Goal: Transaction & Acquisition: Subscribe to service/newsletter

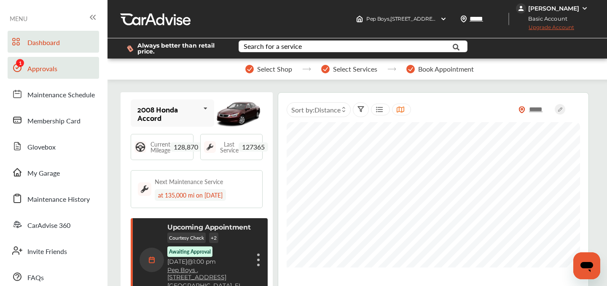
click at [57, 65] on link "Approvals" at bounding box center [53, 68] width 91 height 22
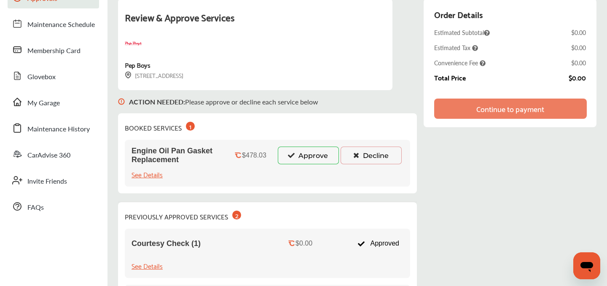
scroll to position [102, 0]
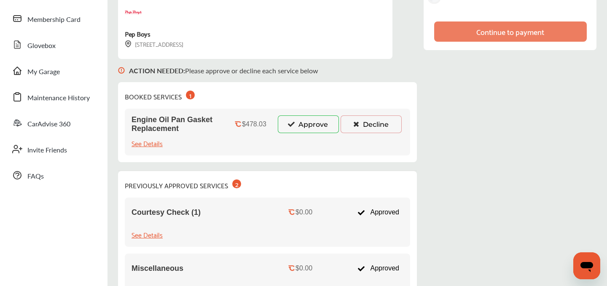
click at [299, 122] on button "Approve" at bounding box center [308, 124] width 61 height 18
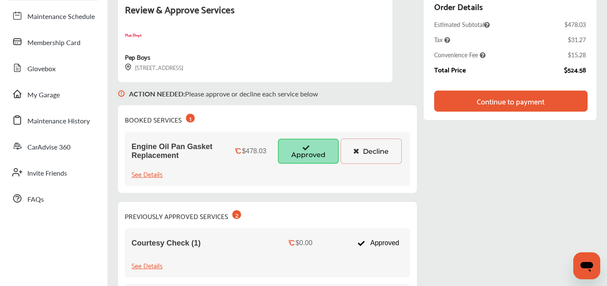
scroll to position [0, 0]
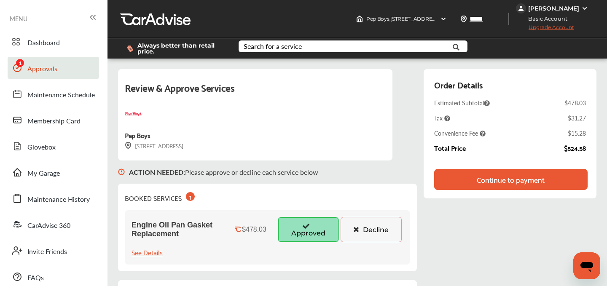
click at [552, 29] on span "Upgrade Account" at bounding box center [545, 29] width 58 height 11
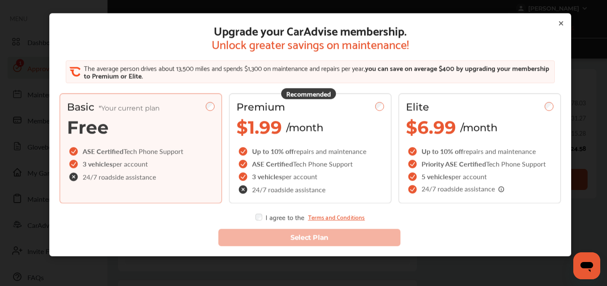
click at [561, 25] on icon at bounding box center [560, 23] width 7 height 7
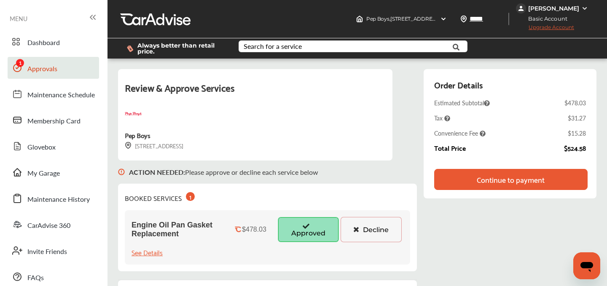
click at [564, 30] on span "Upgrade Account" at bounding box center [545, 29] width 58 height 11
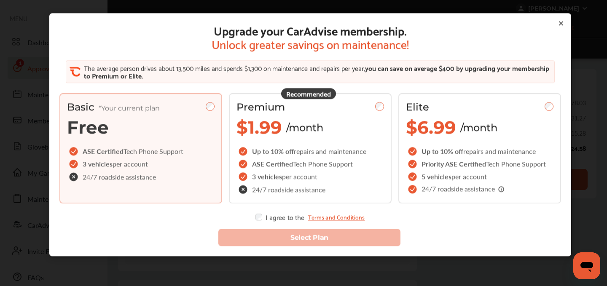
click at [561, 25] on icon at bounding box center [560, 23] width 7 height 7
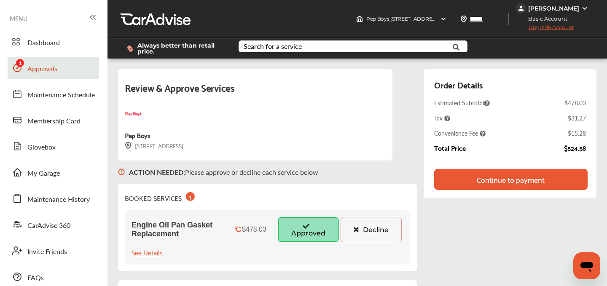
click at [551, 12] on div "[PERSON_NAME]" at bounding box center [553, 8] width 74 height 10
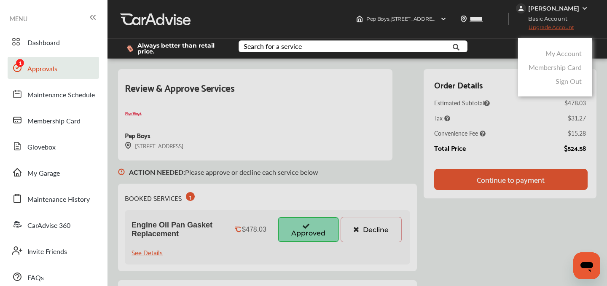
click at [545, 51] on div "My Account" at bounding box center [554, 53] width 57 height 14
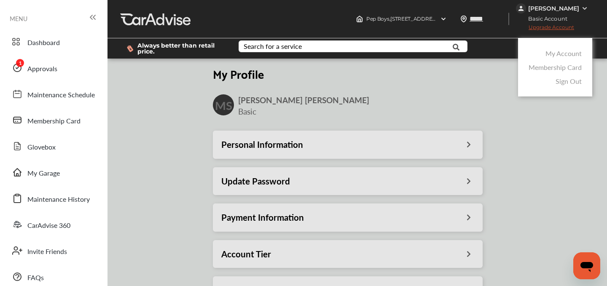
click at [246, 219] on div at bounding box center [303, 164] width 607 height 328
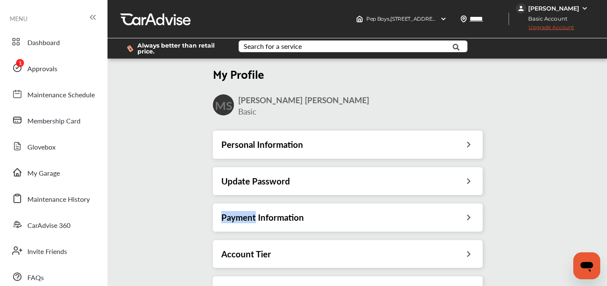
click at [246, 219] on h3 "Payment Information" at bounding box center [262, 217] width 83 height 11
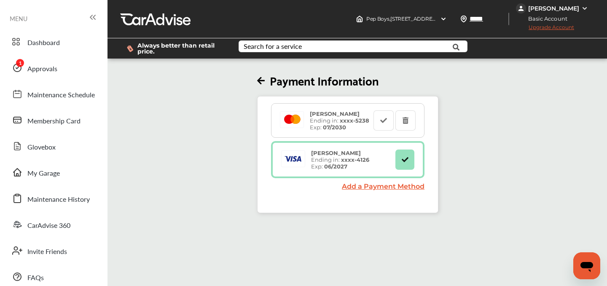
click at [549, 28] on span "Upgrade Account" at bounding box center [545, 29] width 58 height 11
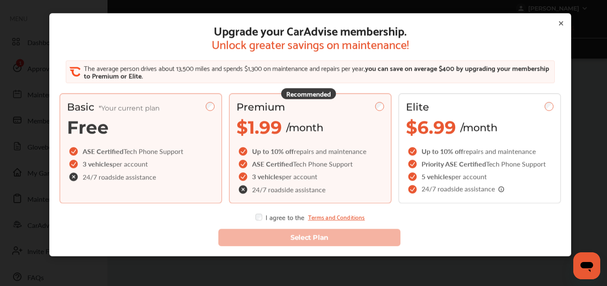
click at [379, 111] on div "Premium" at bounding box center [309, 107] width 147 height 12
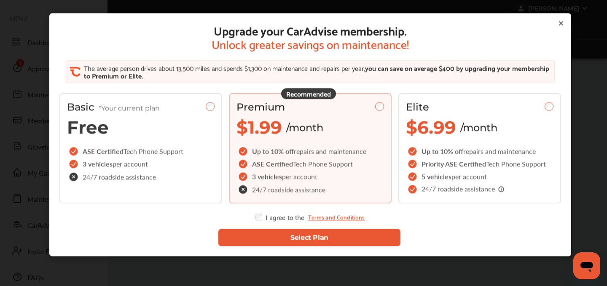
click at [325, 234] on button "Select Plan" at bounding box center [309, 237] width 182 height 17
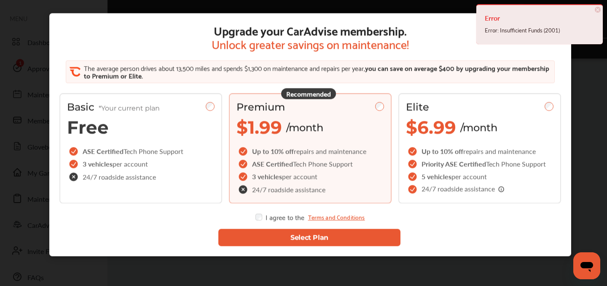
click at [599, 7] on span "×" at bounding box center [597, 10] width 6 height 6
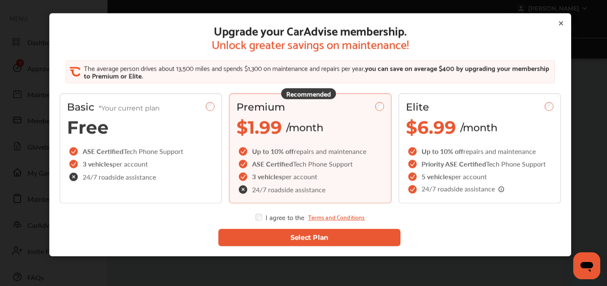
click at [559, 24] on icon at bounding box center [560, 23] width 7 height 7
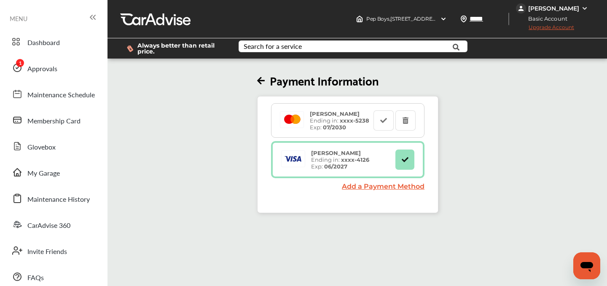
click at [380, 182] on link "Add a Payment Method" at bounding box center [383, 186] width 83 height 8
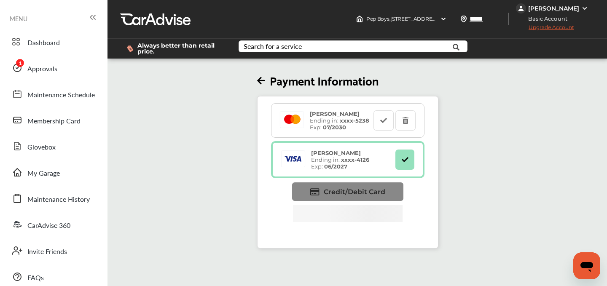
click at [369, 194] on span "Credit/Debit Card" at bounding box center [353, 192] width 61 height 8
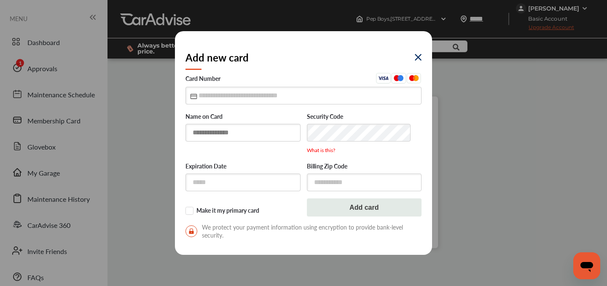
click at [233, 129] on input "text" at bounding box center [242, 132] width 115 height 17
type input "**********"
click at [211, 99] on input "text" at bounding box center [303, 95] width 236 height 17
type input "**********"
click at [190, 212] on label "Make it my primary card" at bounding box center [242, 211] width 115 height 8
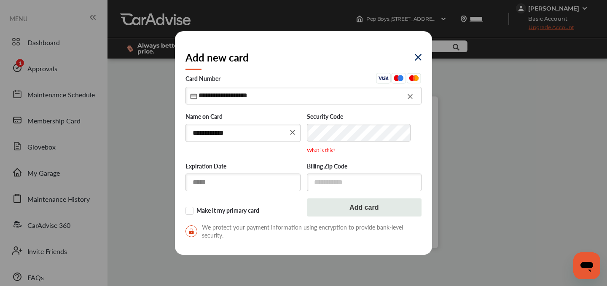
click at [211, 182] on input "text" at bounding box center [242, 182] width 115 height 17
type input "*****"
click at [340, 181] on input "text" at bounding box center [364, 182] width 115 height 17
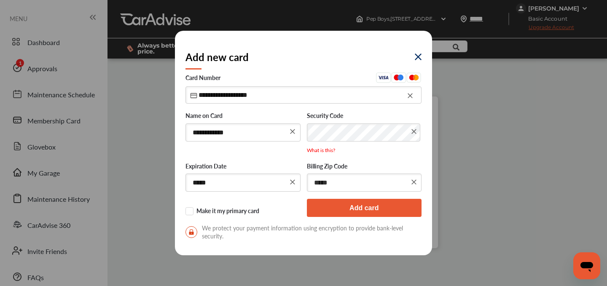
type input "*****"
click at [348, 206] on button "Add card" at bounding box center [364, 208] width 115 height 18
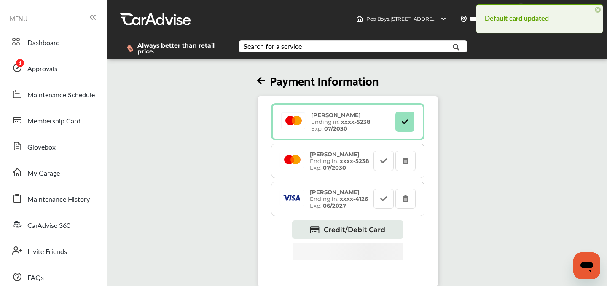
click at [599, 10] on span "×" at bounding box center [597, 10] width 6 height 6
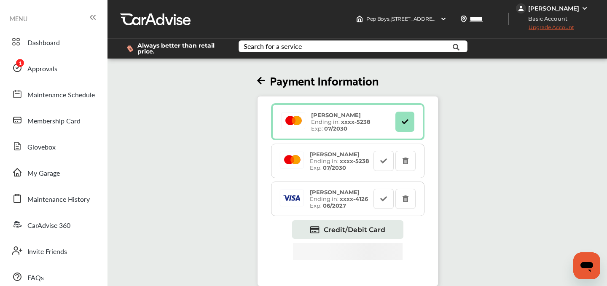
click at [556, 27] on span "Upgrade Account" at bounding box center [545, 29] width 58 height 11
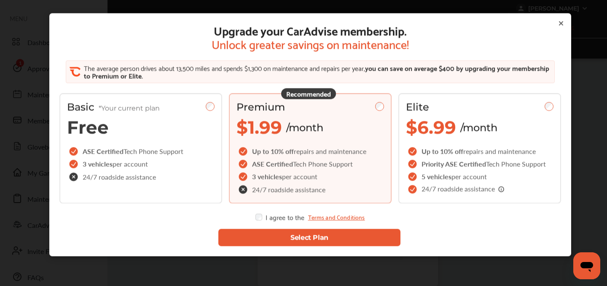
click at [289, 236] on button "Select Plan" at bounding box center [309, 237] width 182 height 17
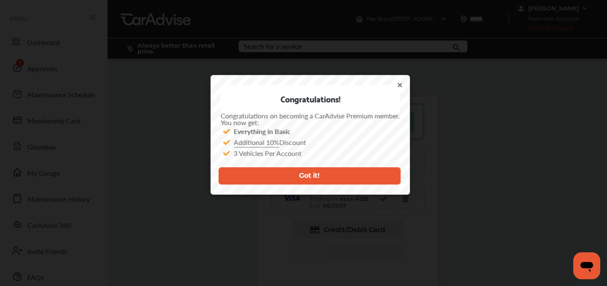
click at [399, 83] on icon at bounding box center [399, 85] width 7 height 7
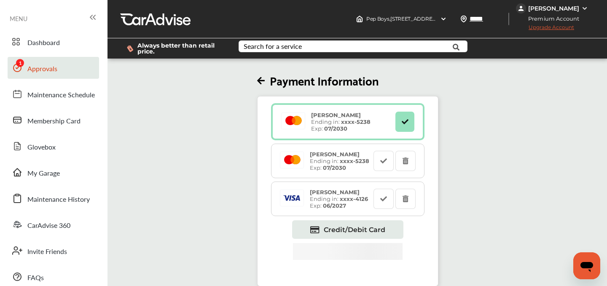
click at [46, 68] on span "Approvals" at bounding box center [42, 69] width 30 height 11
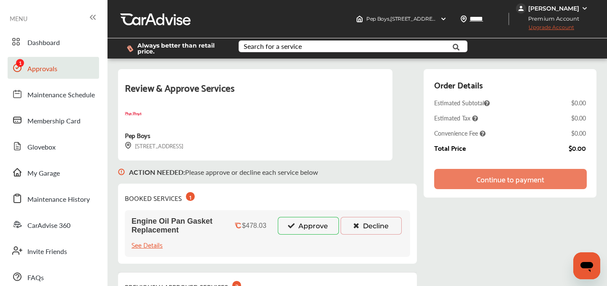
click at [317, 227] on button "Approve" at bounding box center [308, 226] width 61 height 18
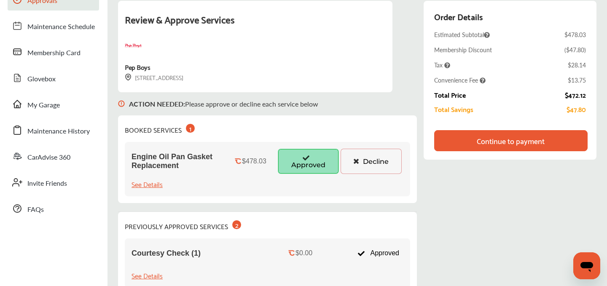
scroll to position [36, 0]
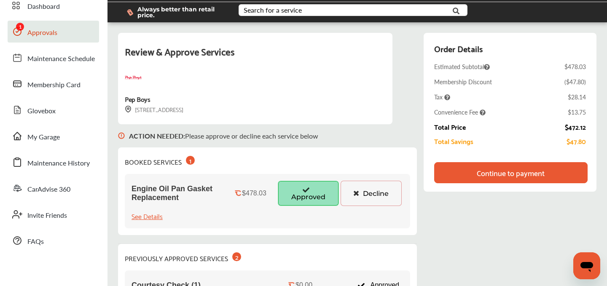
click at [509, 173] on div "Continue to payment" at bounding box center [510, 172] width 68 height 8
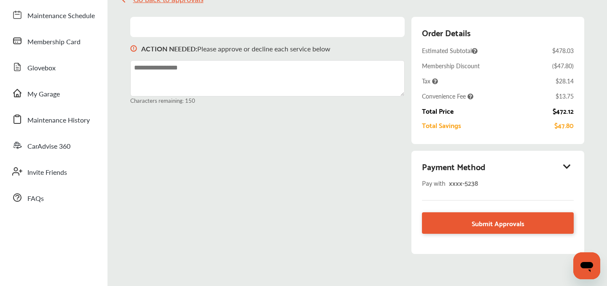
scroll to position [120, 0]
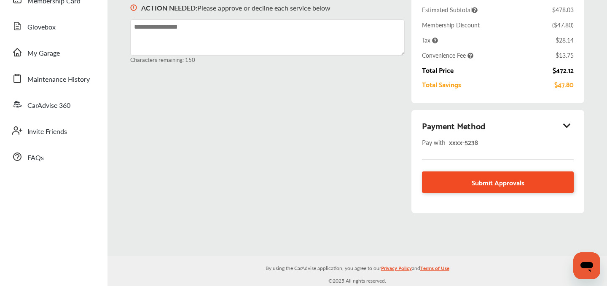
click at [486, 182] on span "Submit Approvals" at bounding box center [497, 181] width 53 height 11
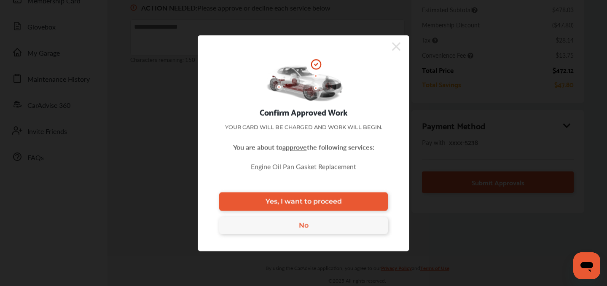
click at [397, 44] on icon at bounding box center [396, 46] width 8 height 8
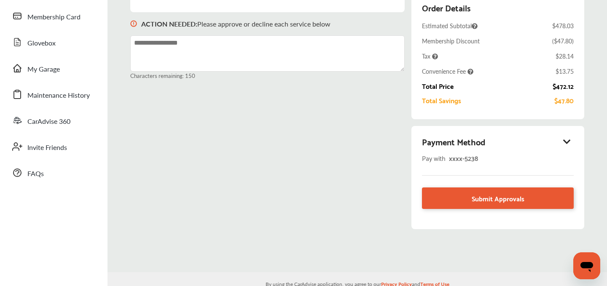
scroll to position [0, 0]
